Goal: Navigation & Orientation: Find specific page/section

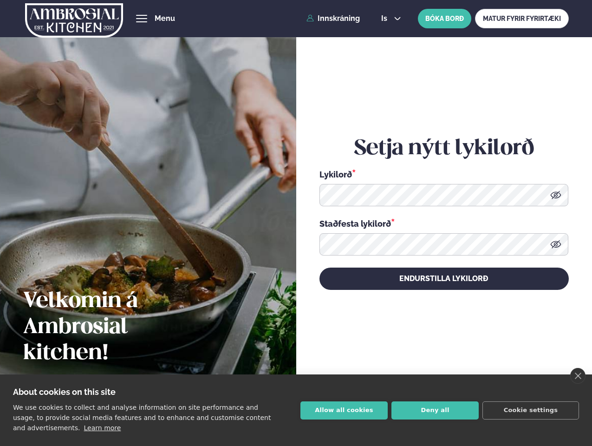
click at [578, 376] on link "close" at bounding box center [577, 376] width 15 height 16
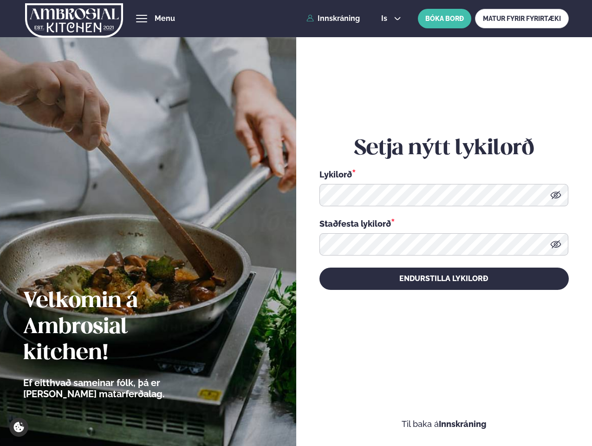
click at [344, 410] on div "Setja nýtt lykilorð Lykilorð * Staðfesta lykilorð * Endurstilla lykilorð" at bounding box center [443, 212] width 249 height 397
click at [435, 410] on div "Setja nýtt lykilorð Lykilorð * Staðfesta lykilorð * Endurstilla lykilorð" at bounding box center [443, 212] width 249 height 397
click at [531, 410] on div "Setja nýtt lykilorð Lykilorð * Staðfesta lykilorð * Endurstilla lykilorð" at bounding box center [443, 212] width 249 height 397
click at [142, 19] on span "hamburger" at bounding box center [141, 18] width 8 height 8
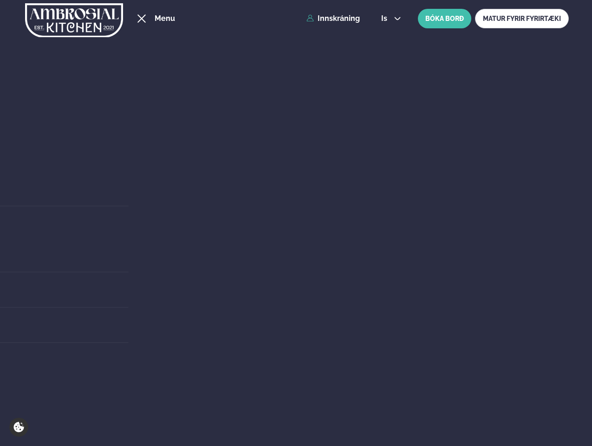
click at [390, 19] on span "is" at bounding box center [385, 18] width 9 height 7
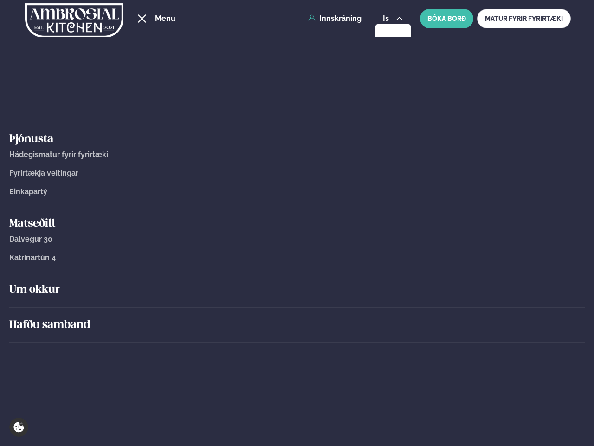
click at [556, 195] on link "Einkapartý" at bounding box center [297, 192] width 576 height 8
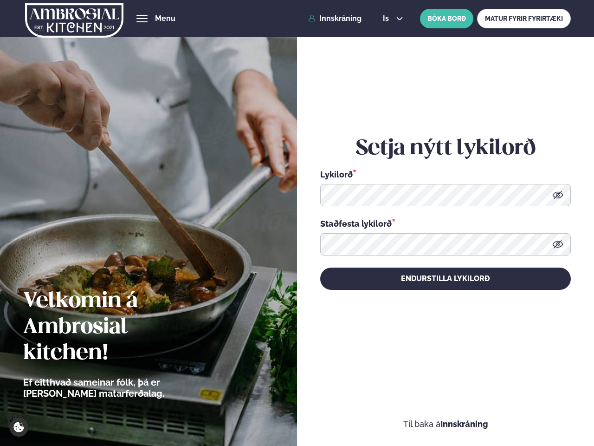
click at [556, 244] on icon at bounding box center [558, 244] width 11 height 8
